Goal: Communication & Community: Answer question/provide support

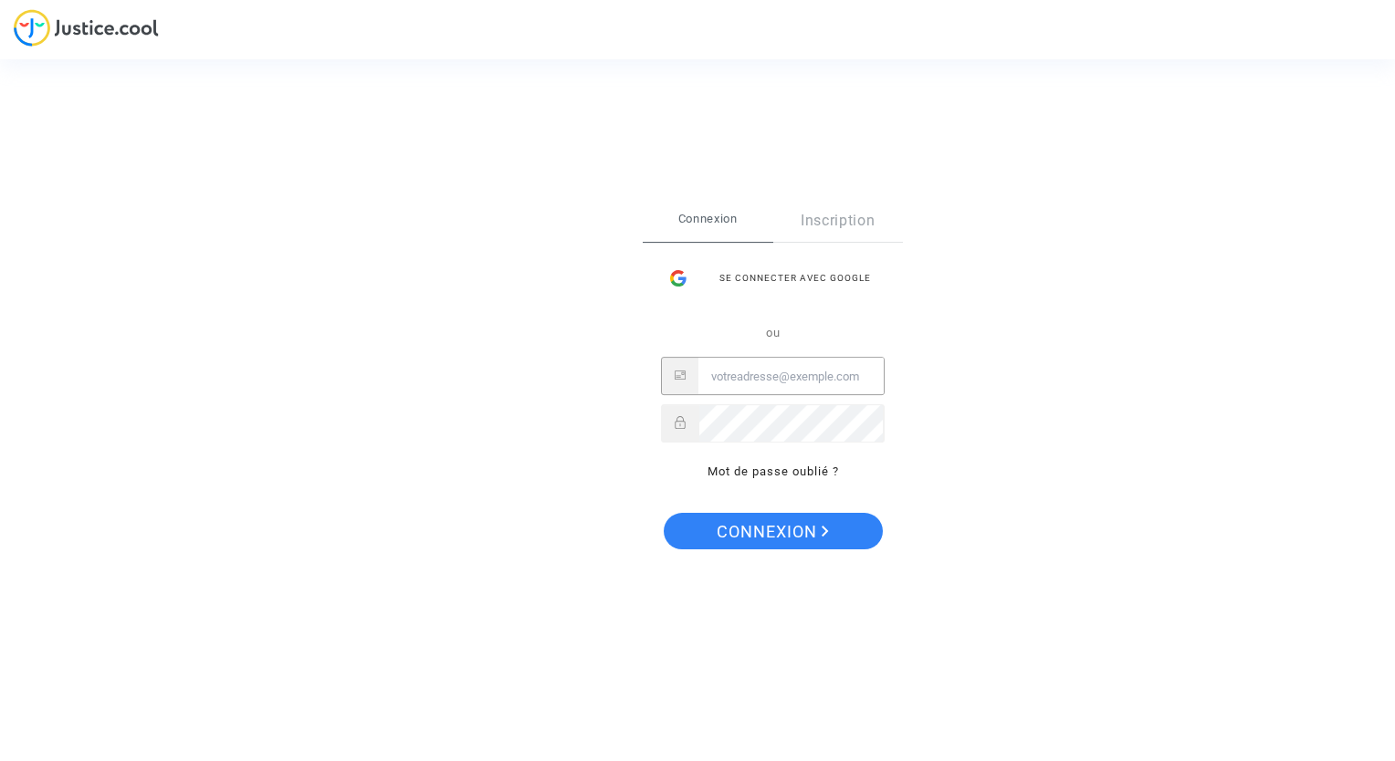
click at [745, 371] on input "Email" at bounding box center [790, 377] width 185 height 37
paste input "[EMAIL_ADDRESS][DOMAIN_NAME]"
type input "[EMAIL_ADDRESS][DOMAIN_NAME]"
click at [769, 533] on span "Connexion" at bounding box center [773, 532] width 112 height 38
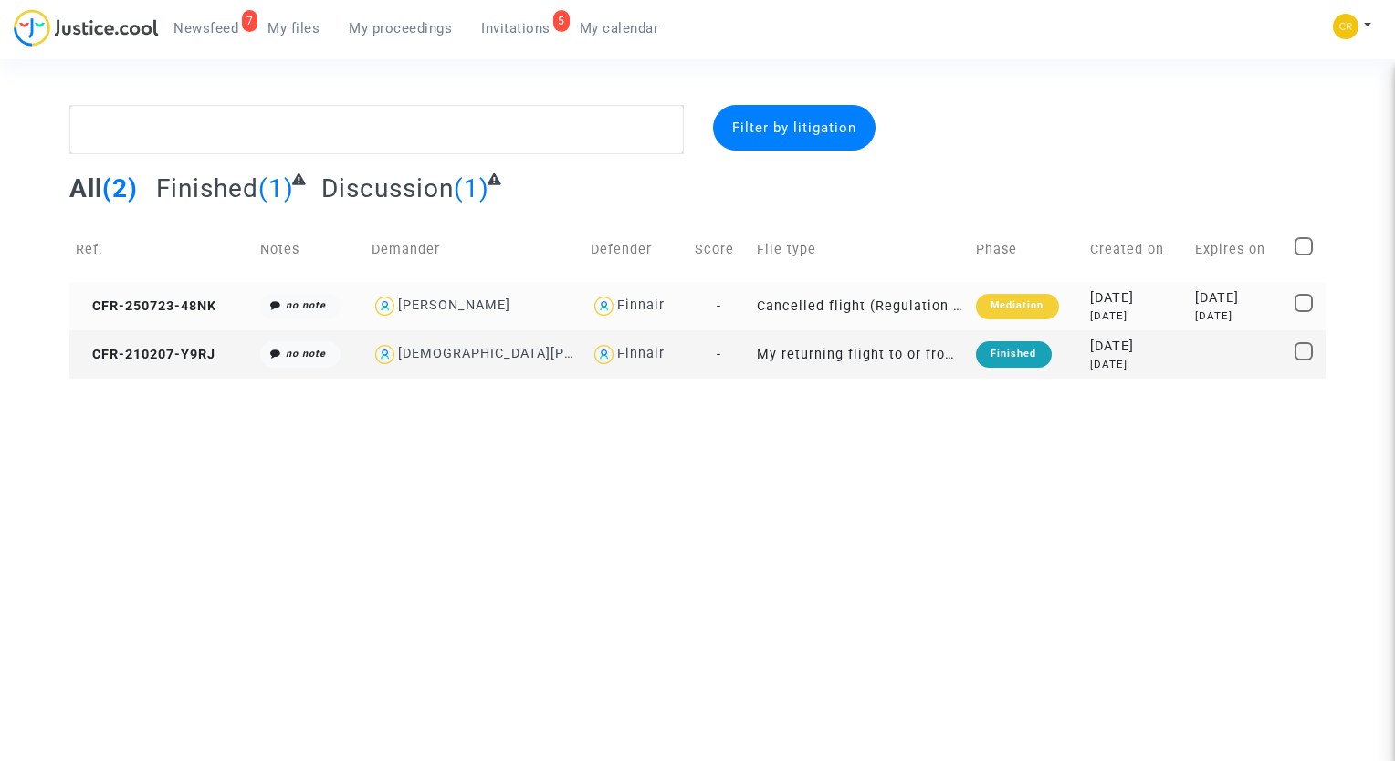
click at [996, 305] on div "Mediation" at bounding box center [1017, 307] width 82 height 26
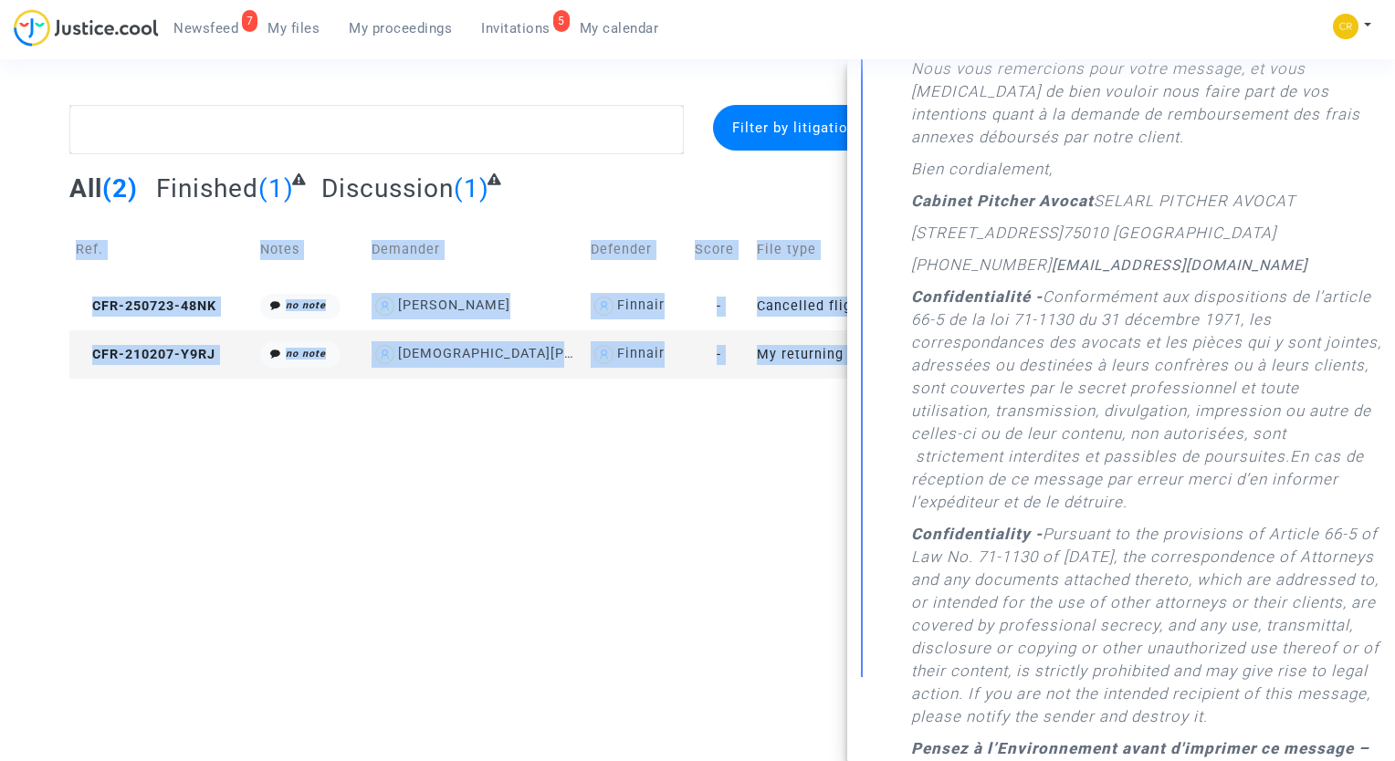
scroll to position [811, 0]
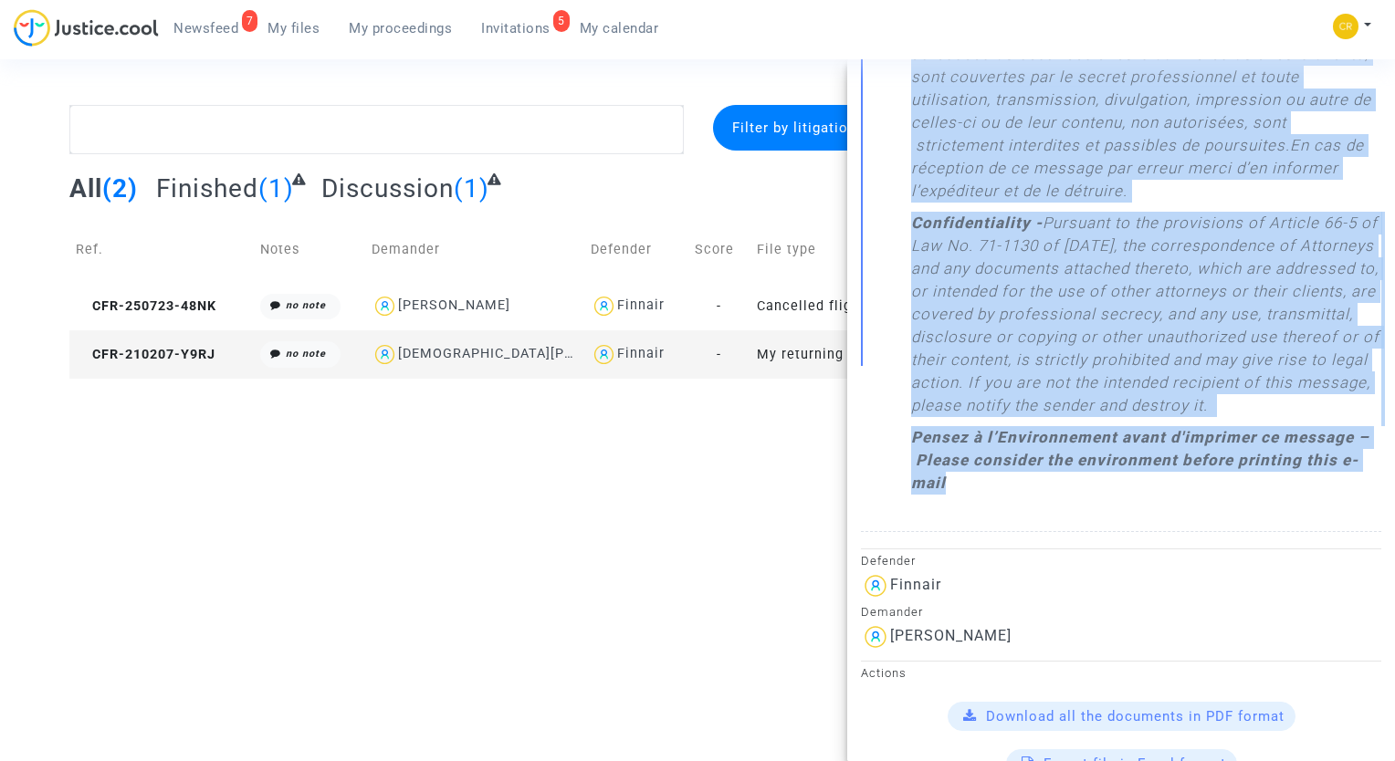
drag, startPoint x: 887, startPoint y: 236, endPoint x: 1132, endPoint y: 516, distance: 372.1
click at [1132, 504] on div "Message sent by Pitcher Avocat : Chère Madame, Cher Monsieur, Nous vous remerci…" at bounding box center [1133, 97] width 498 height 813
copy div "Message sent by Pitcher Avocat : Chère Madame, Cher Monsieur, Nous vous remerci…"
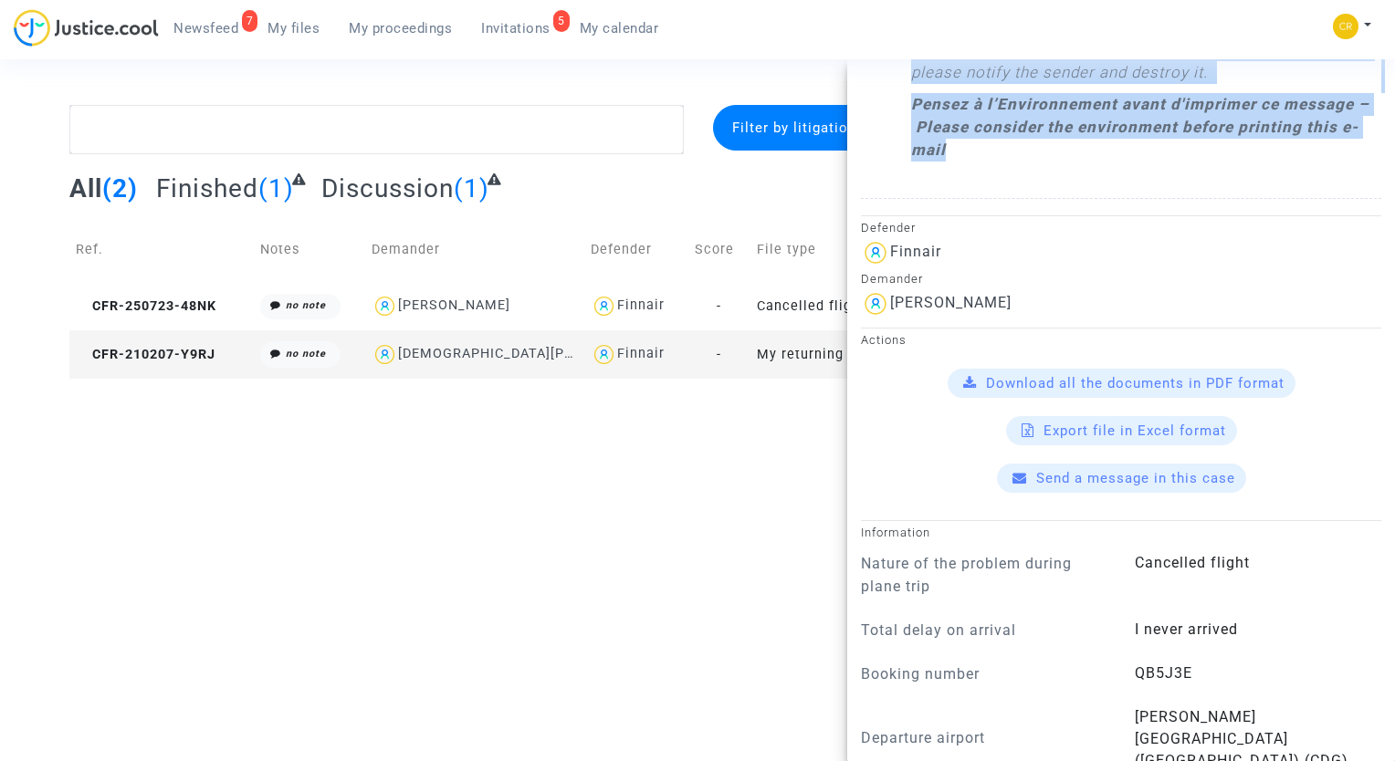
scroll to position [1176, 0]
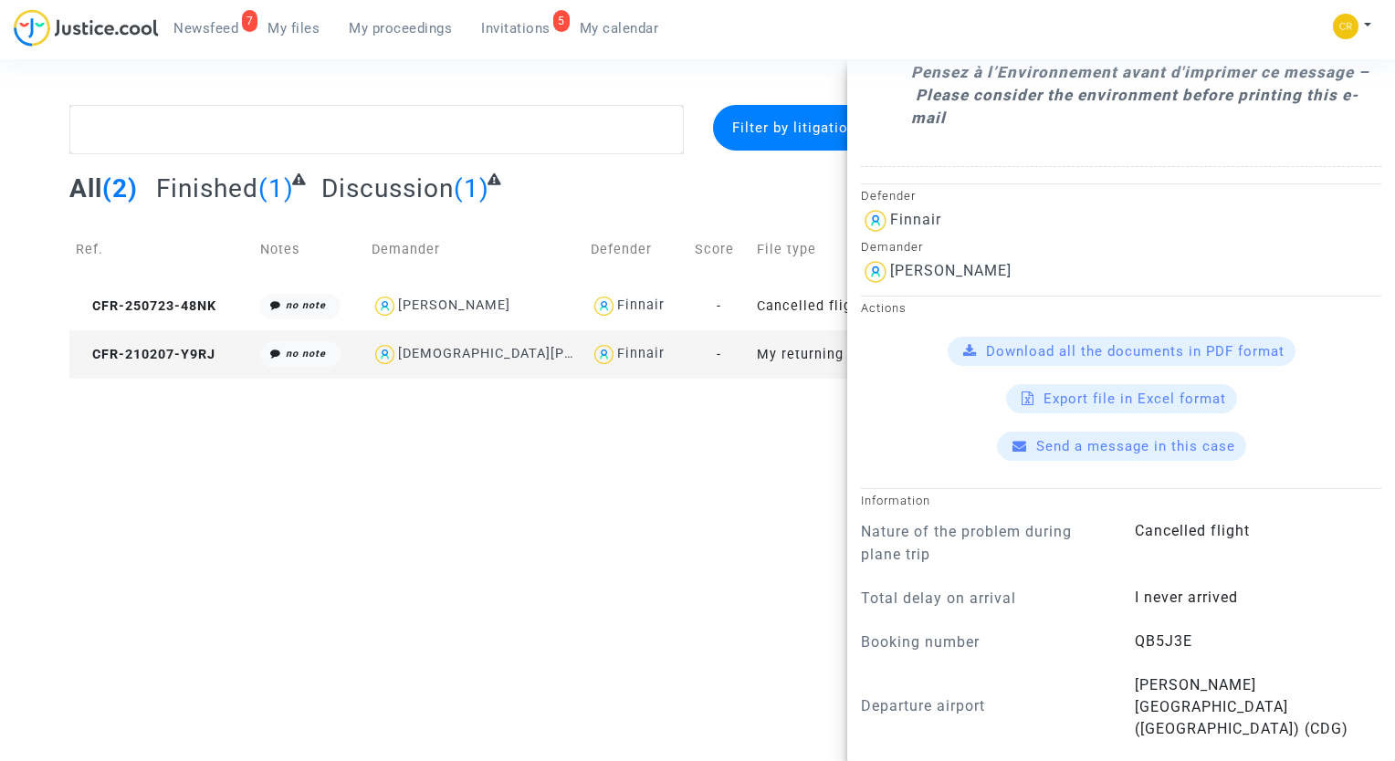
click at [905, 414] on div "Export file in Excel format" at bounding box center [1121, 398] width 520 height 29
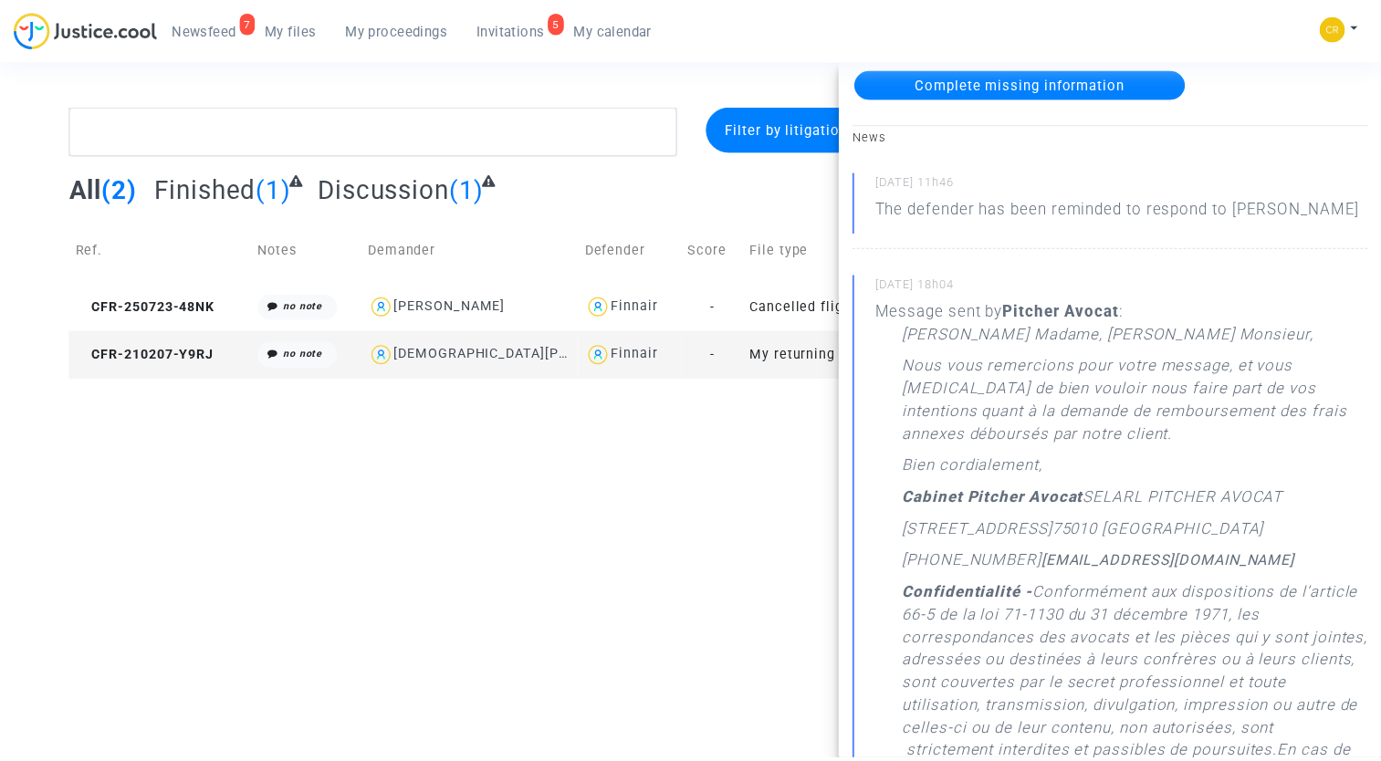
scroll to position [0, 0]
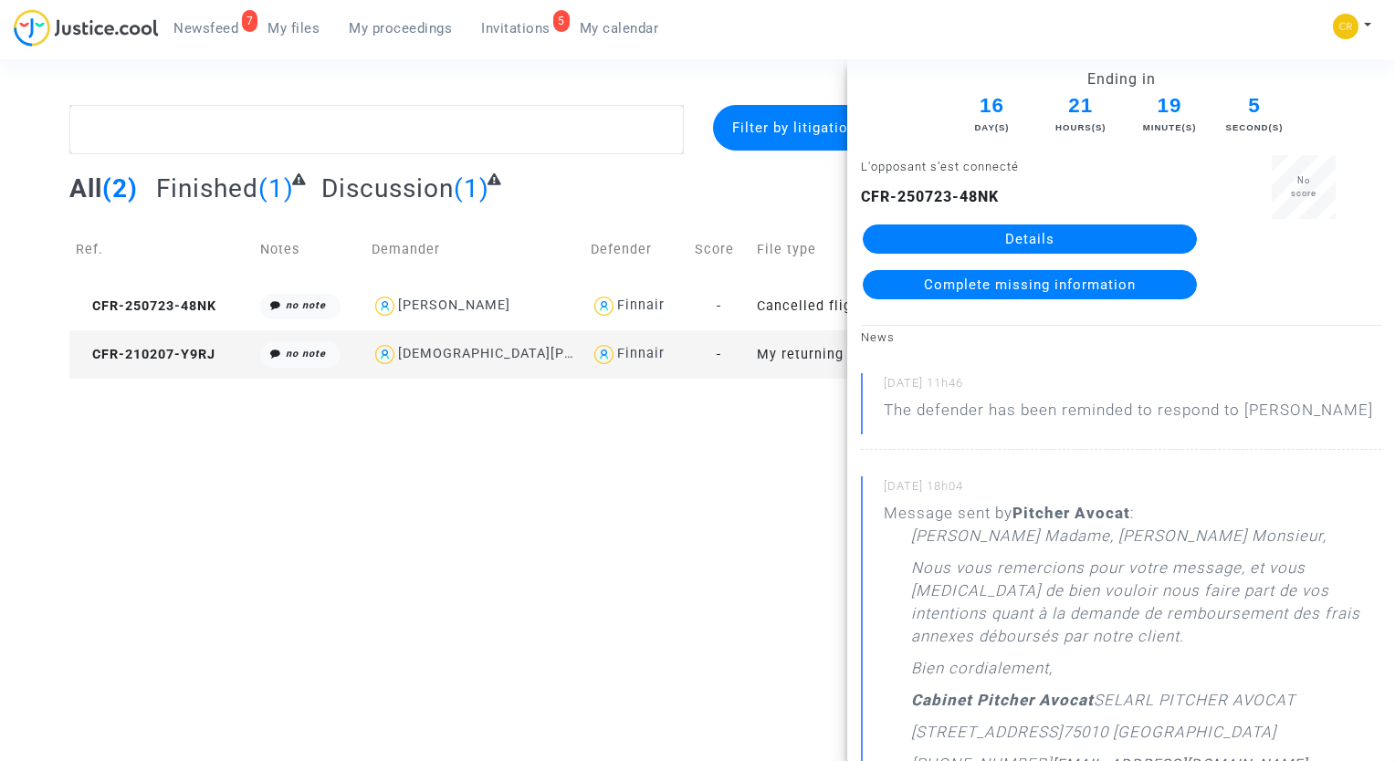
click at [1034, 240] on link "Details" at bounding box center [1030, 239] width 334 height 29
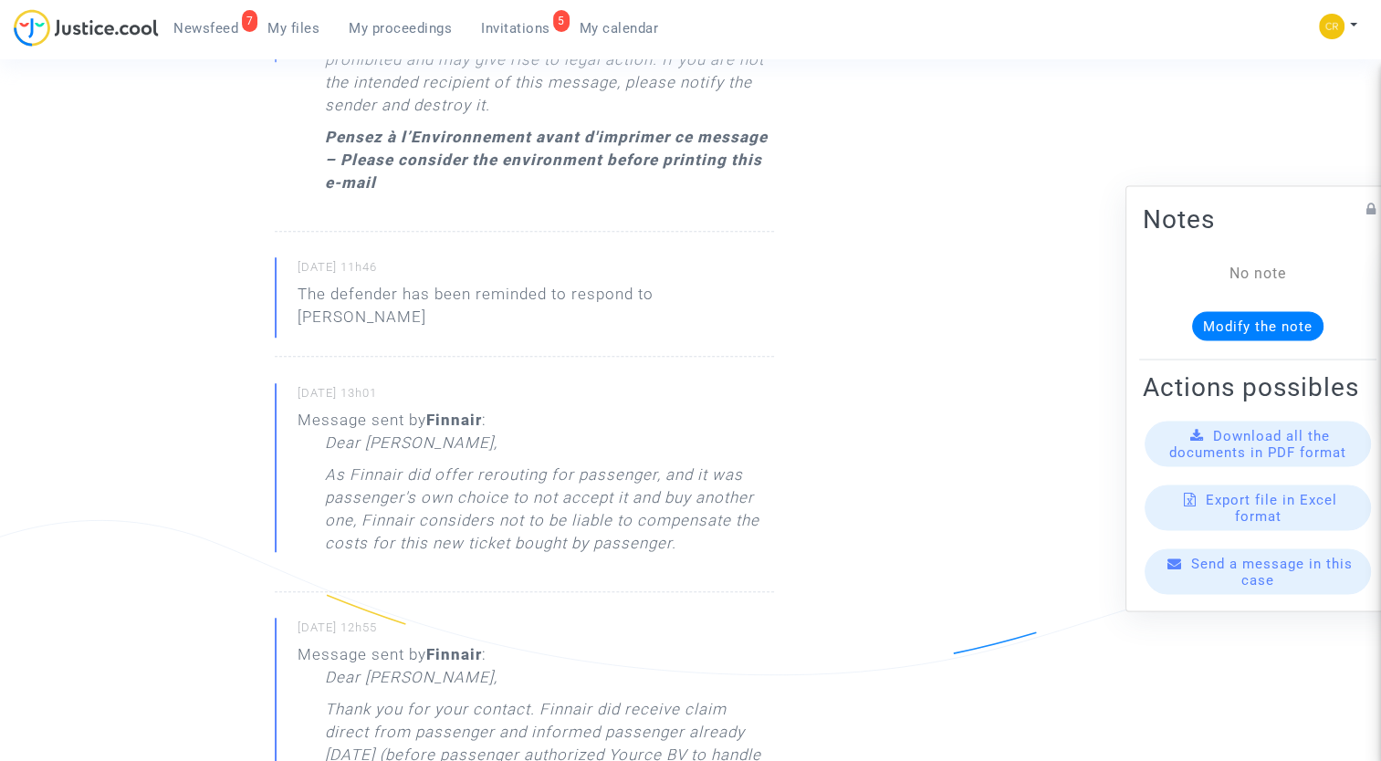
scroll to position [1461, 0]
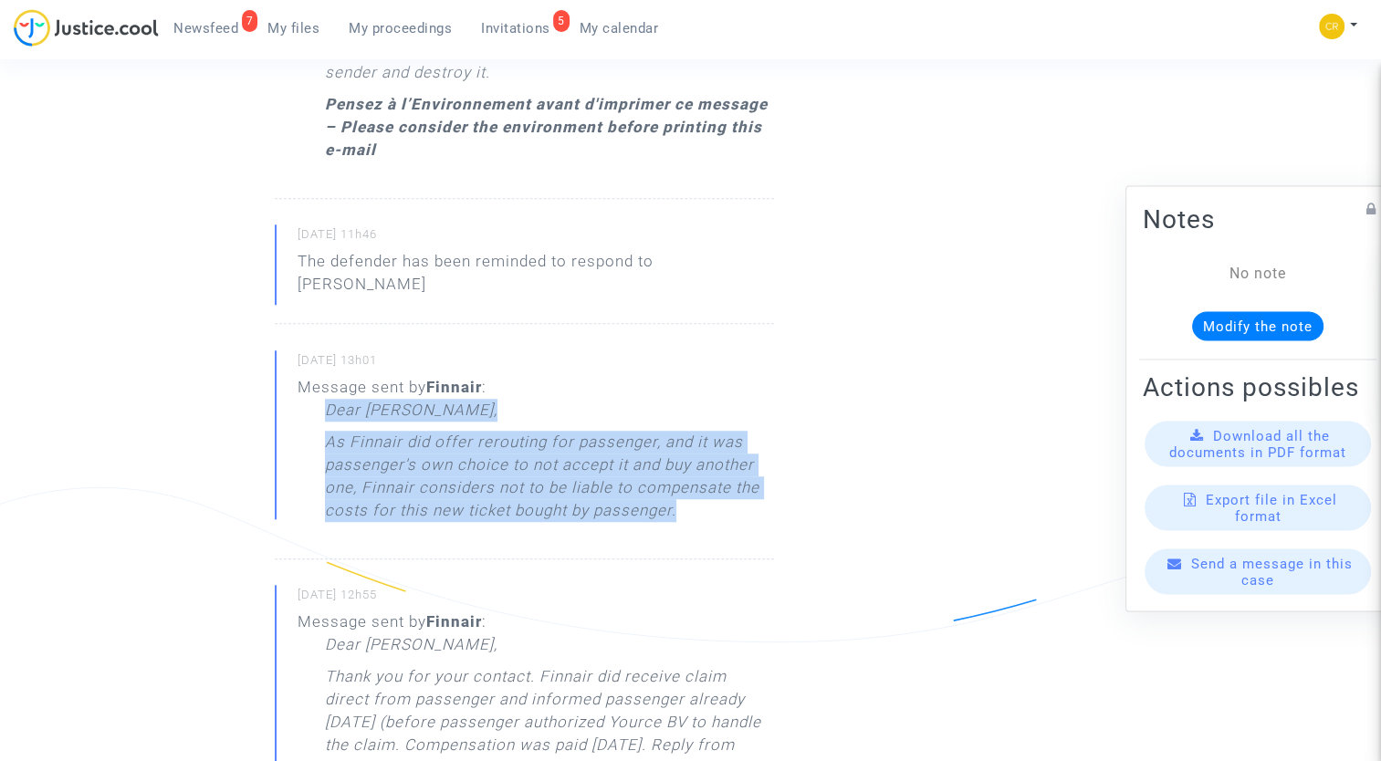
drag, startPoint x: 325, startPoint y: 365, endPoint x: 697, endPoint y: 466, distance: 384.9
click at [697, 466] on div "Dear Sirs, As Finnair did offer rerouting for passenger, and it was passenger's…" at bounding box center [549, 465] width 449 height 132
copy div "Dear Sirs, As Finnair did offer rerouting for passenger, and it was passenger's…"
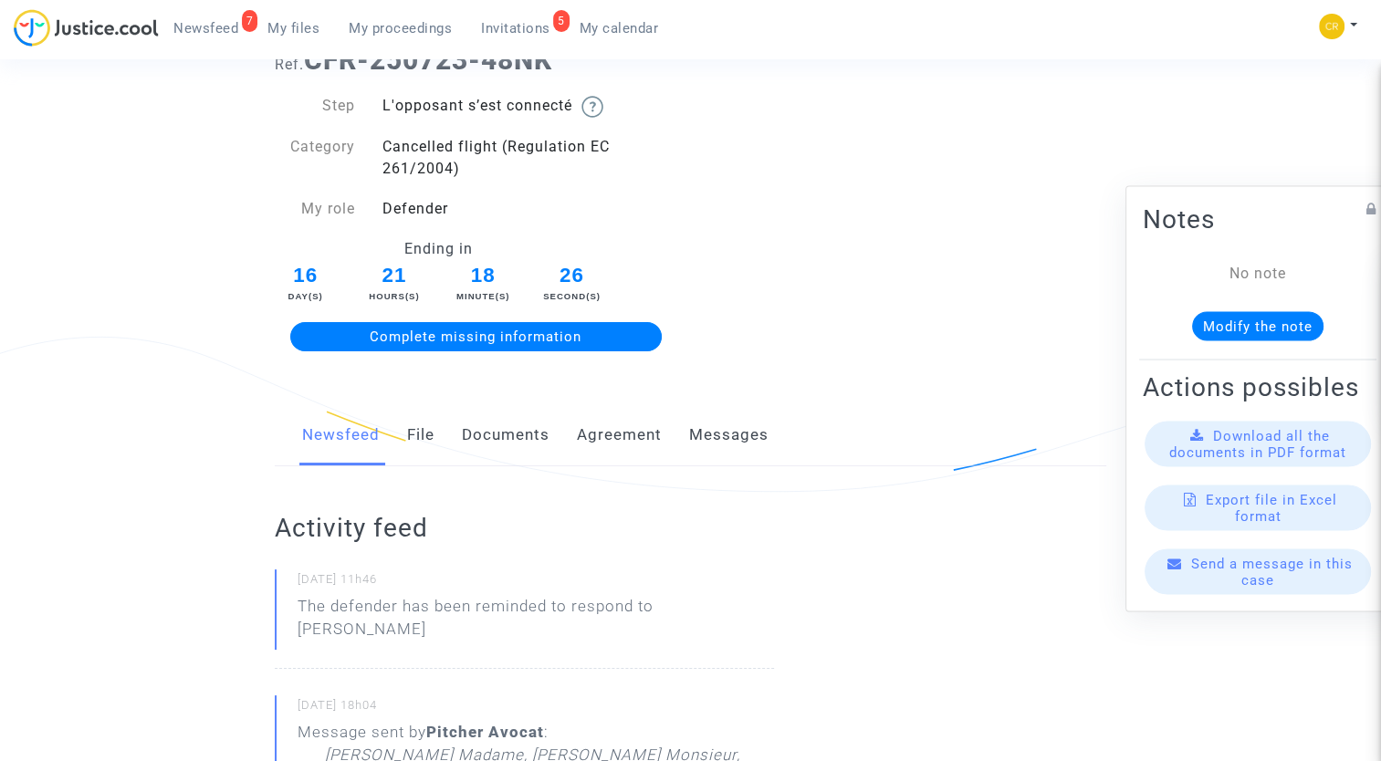
scroll to position [0, 0]
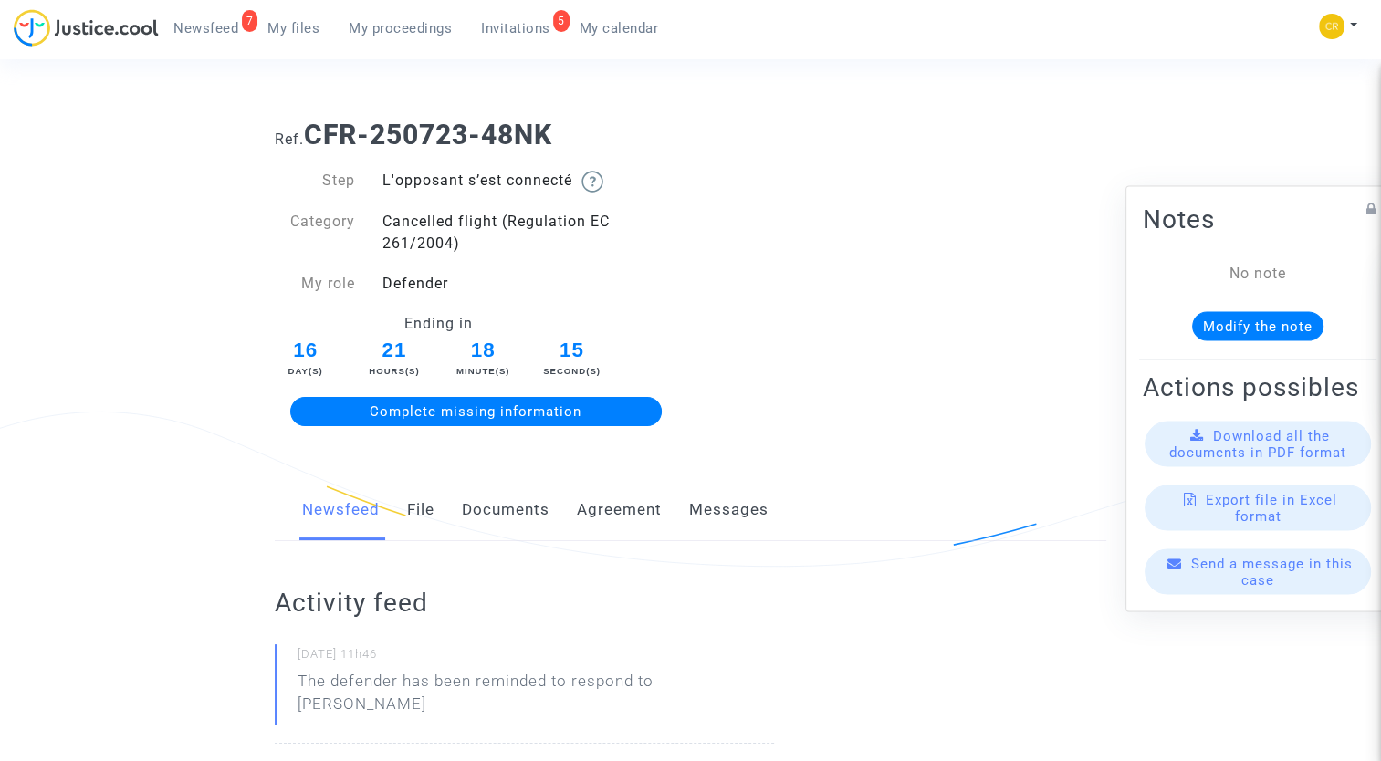
click at [1236, 589] on span "Send a message in this case" at bounding box center [1273, 572] width 162 height 33
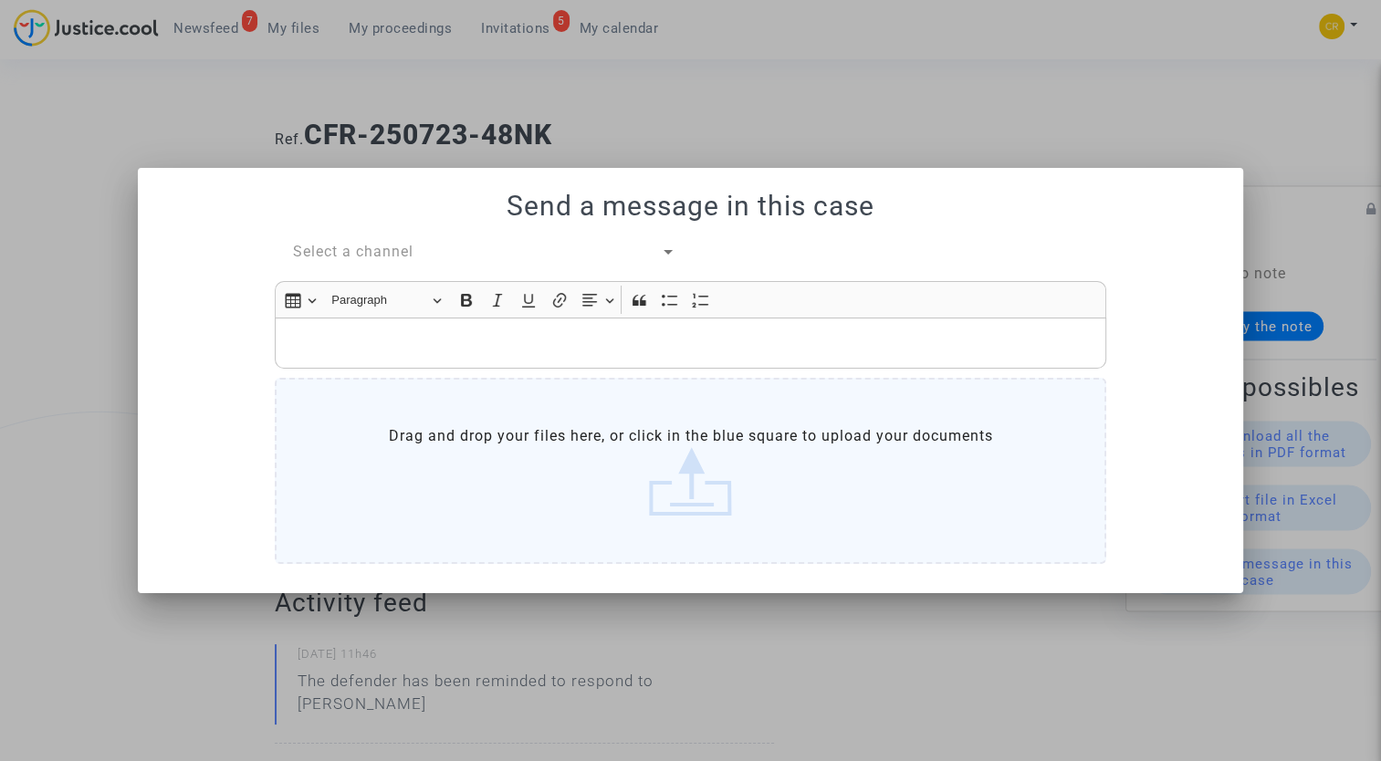
click at [404, 338] on p "Rich Text Editor, main" at bounding box center [691, 342] width 813 height 23
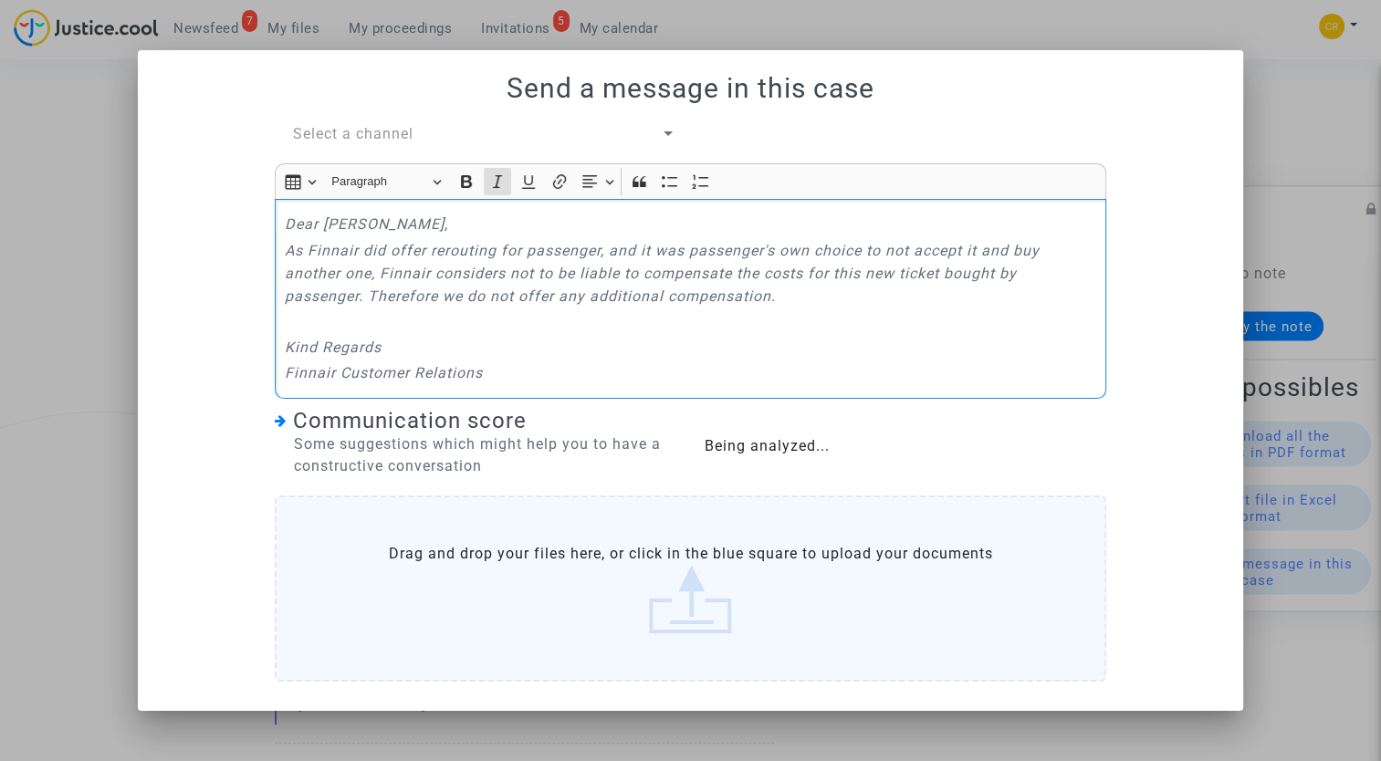
click at [407, 139] on span "Select a channel" at bounding box center [353, 133] width 121 height 17
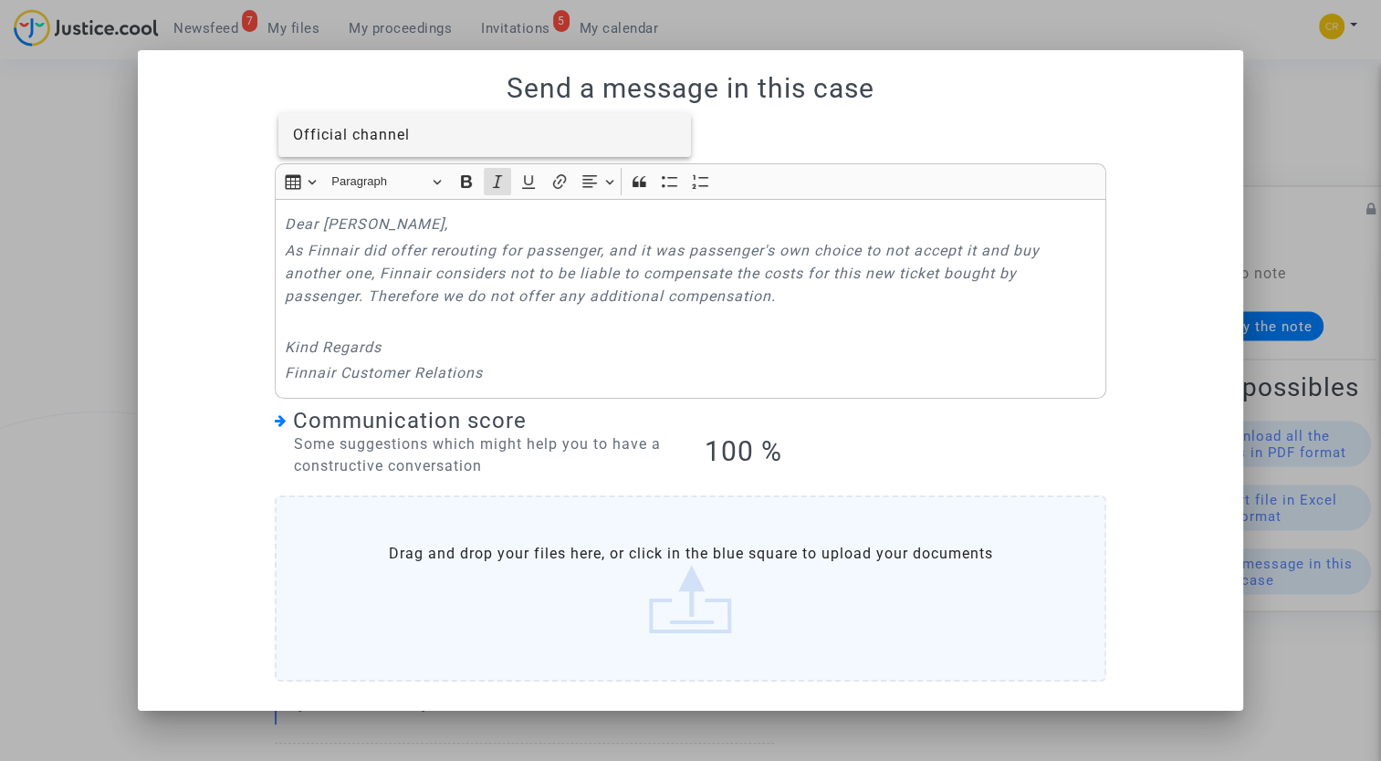
click at [192, 257] on div at bounding box center [690, 380] width 1381 height 761
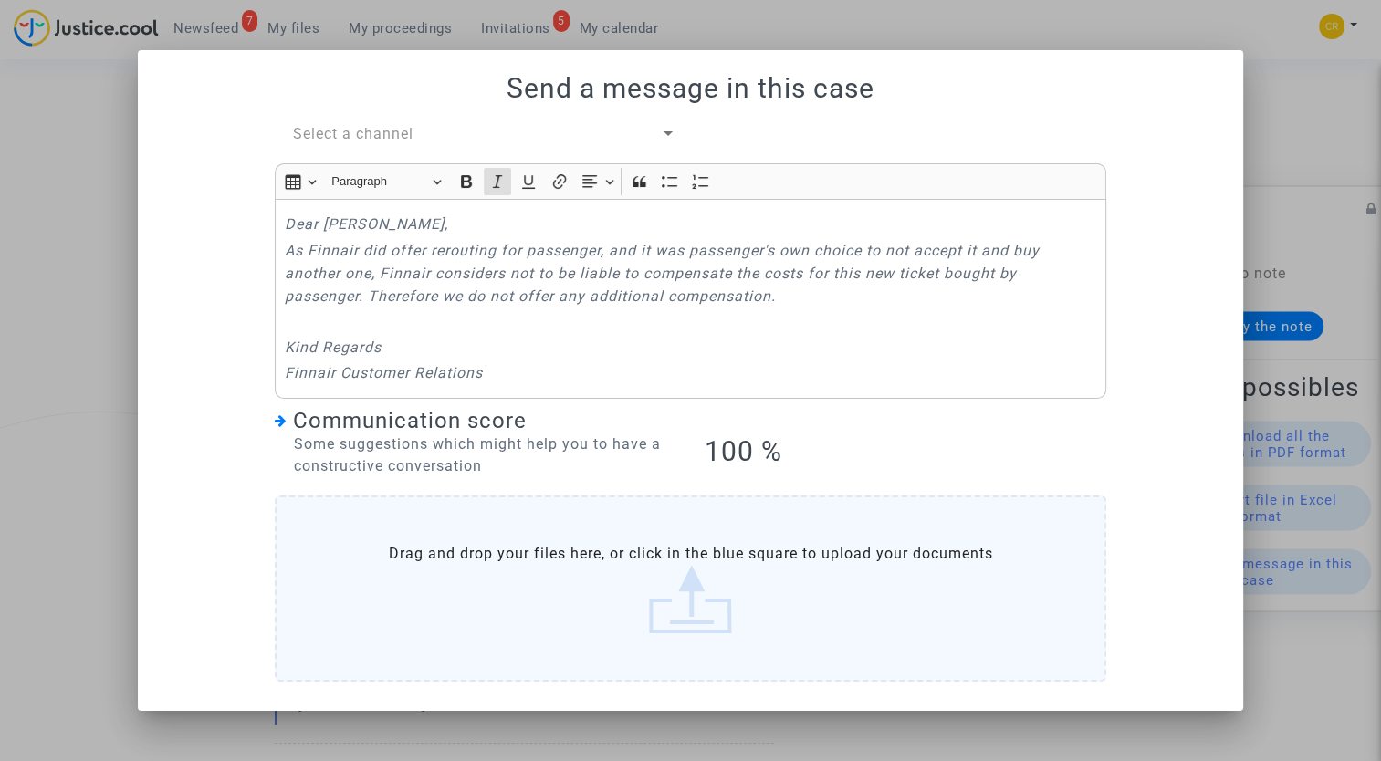
click at [578, 133] on div "Select a channel" at bounding box center [477, 134] width 368 height 22
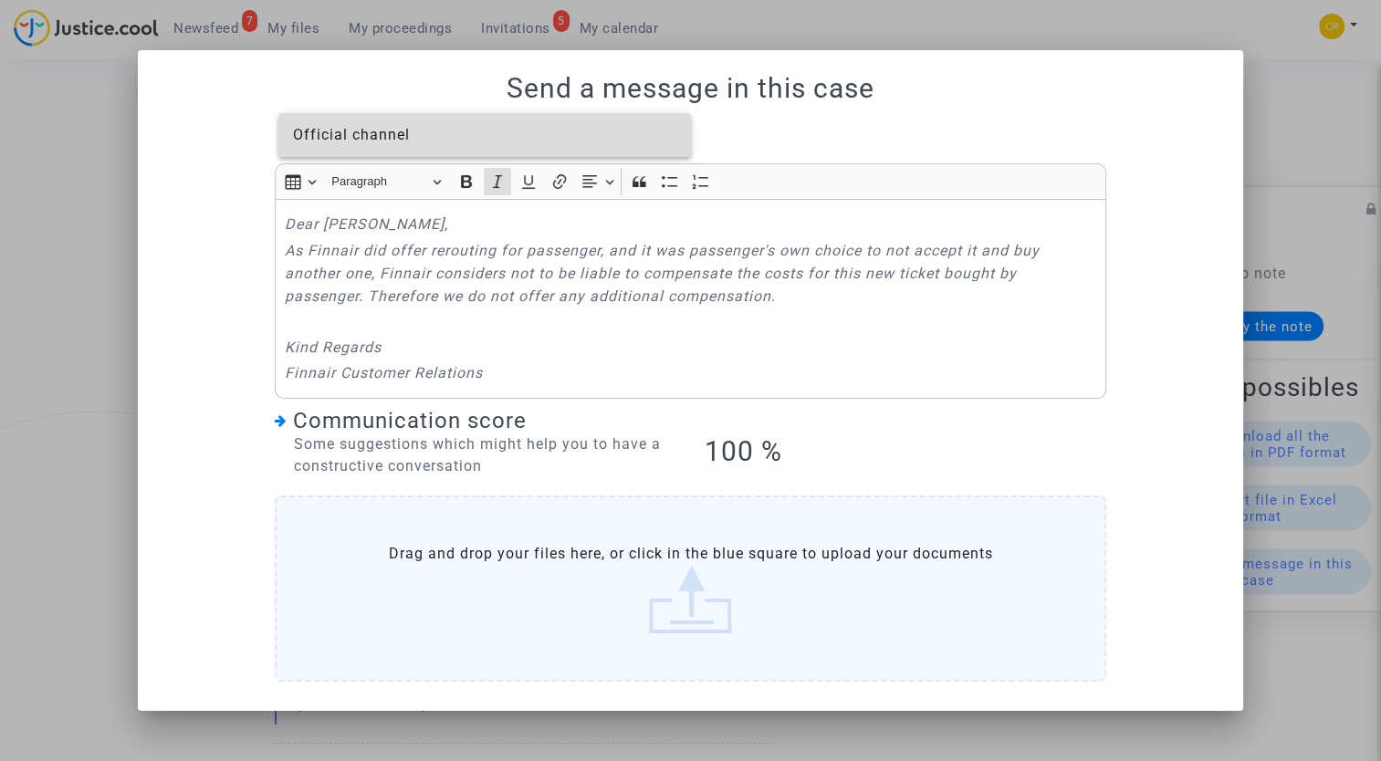
click at [437, 148] on span "Official channel" at bounding box center [485, 135] width 384 height 44
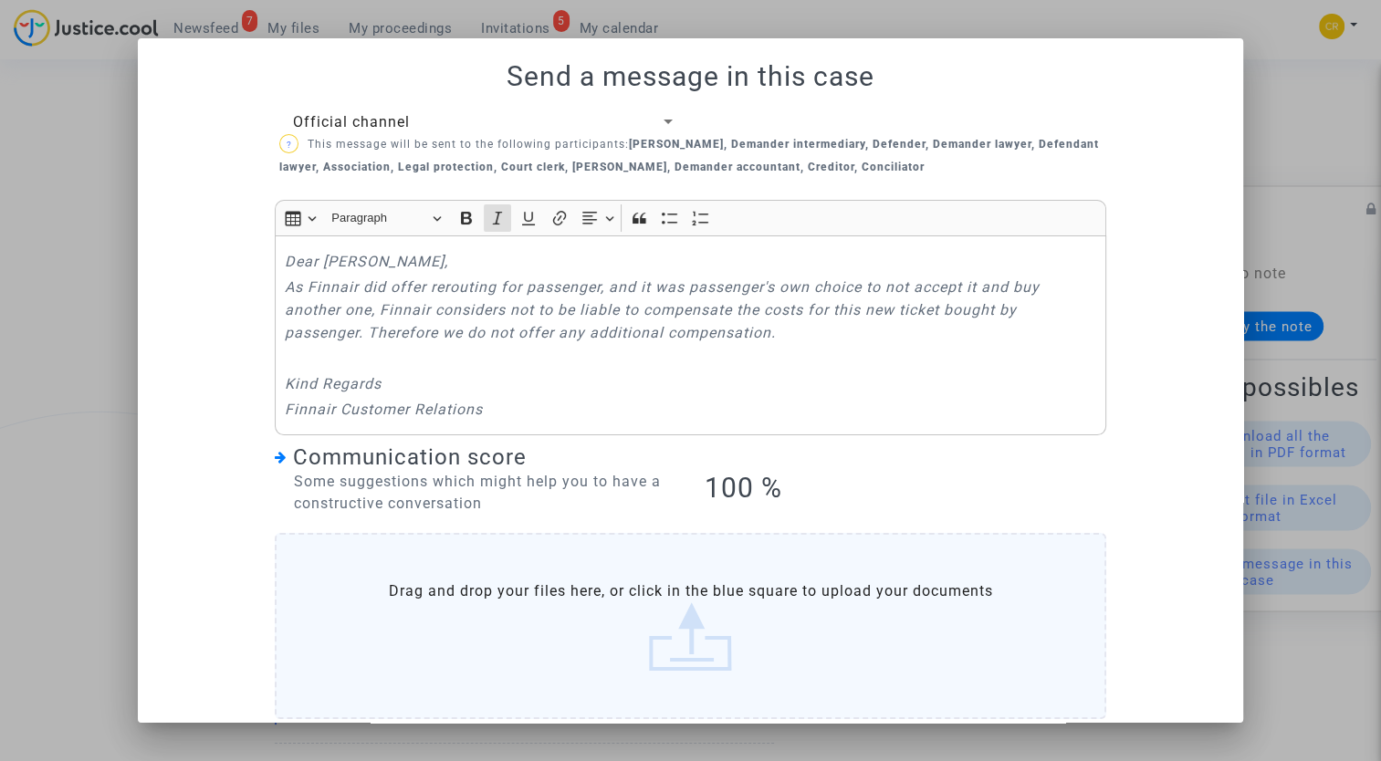
scroll to position [77, 0]
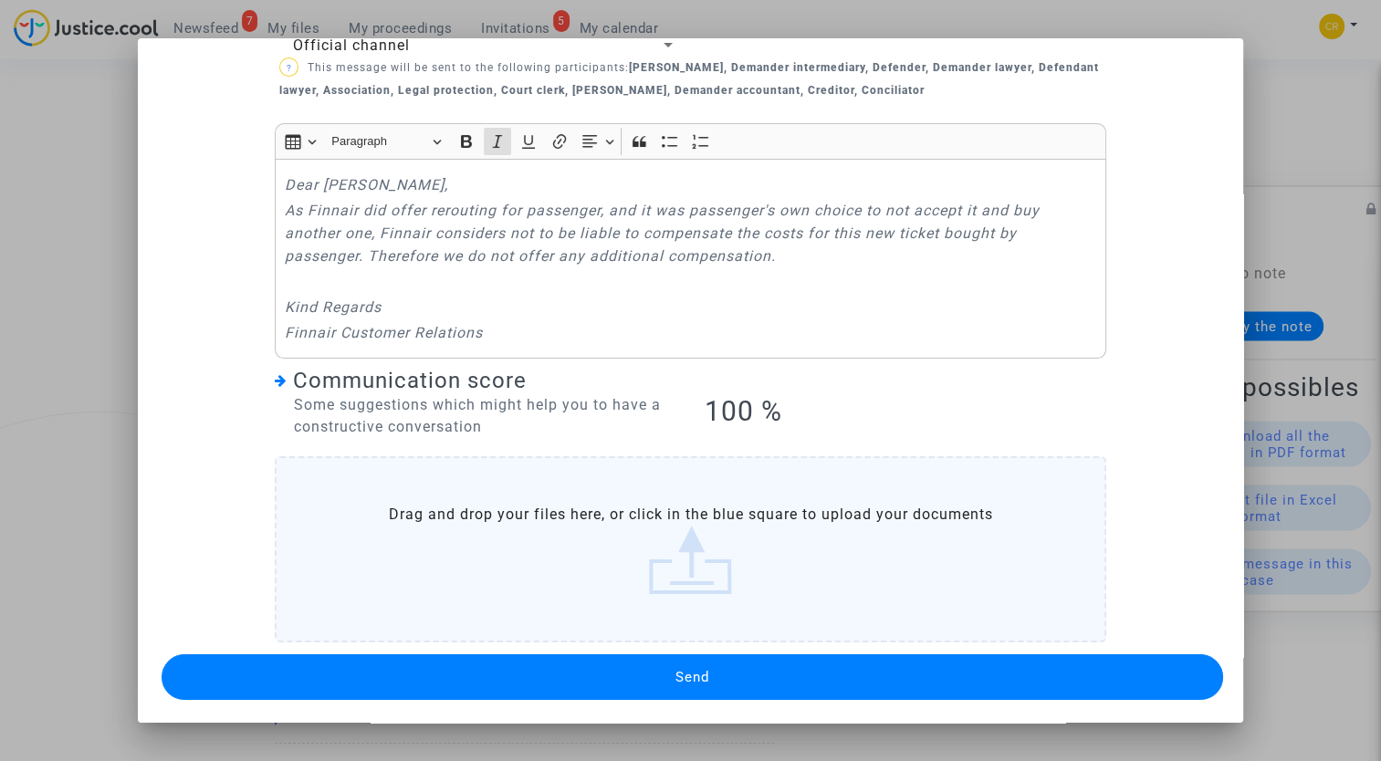
click at [627, 673] on button "Send" at bounding box center [692, 678] width 1061 height 46
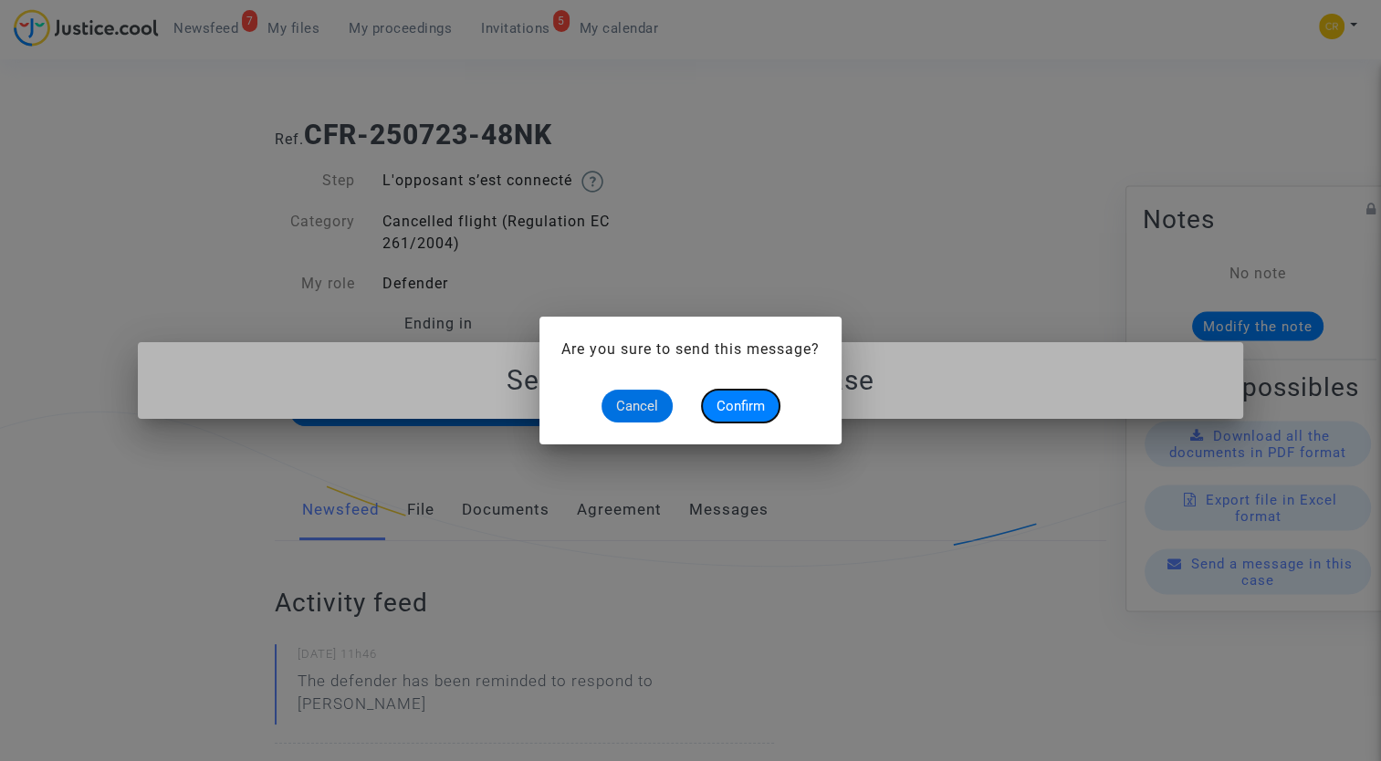
click at [737, 411] on span "Confirm" at bounding box center [741, 406] width 48 height 16
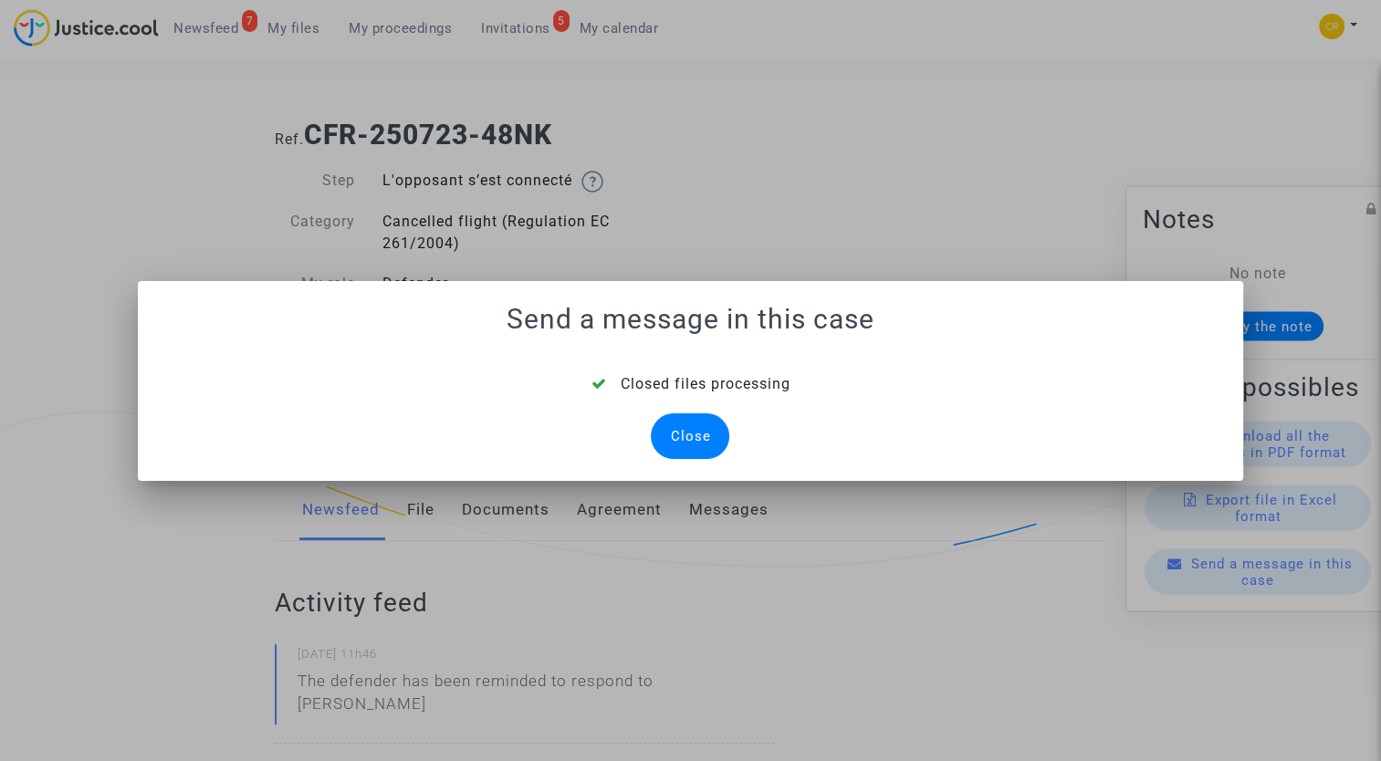
drag, startPoint x: 710, startPoint y: 436, endPoint x: 723, endPoint y: 435, distance: 12.8
click at [710, 435] on div "Close" at bounding box center [690, 437] width 79 height 46
